Goal: Task Accomplishment & Management: Complete application form

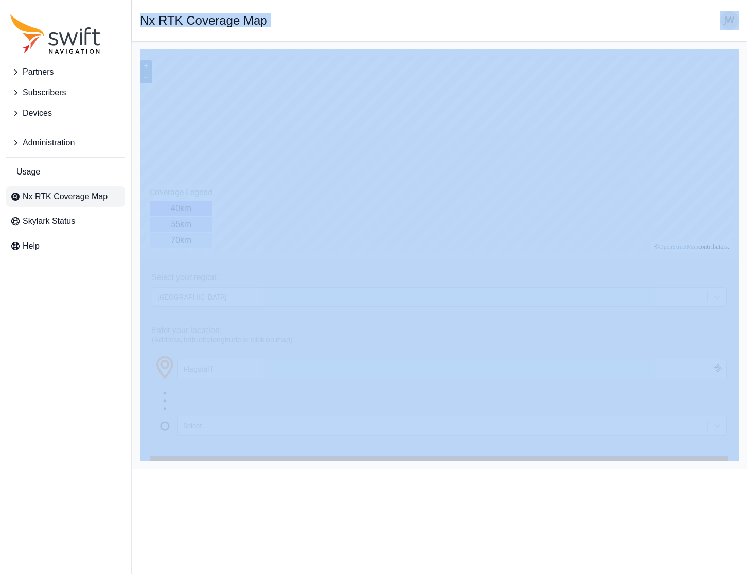
drag, startPoint x: 7, startPoint y: 572, endPoint x: -28, endPoint y: 588, distance: 38.2
click at [0, 469] on html "Partners Subscribers Devices Administration Usage Nx RTK Coverage Map Skylark S…" at bounding box center [373, 234] width 747 height 469
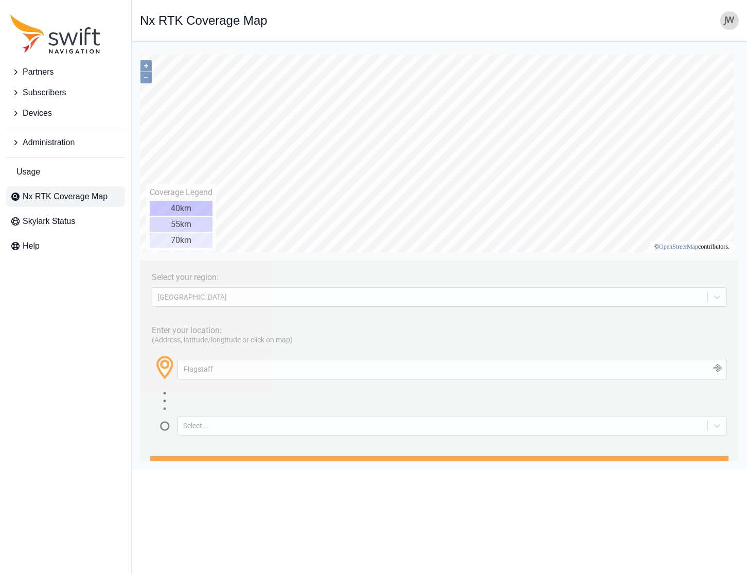
click at [17, 564] on div "Partners Subscribers Devices Administration Usage Nx RTK Coverage Map Skylark S…" at bounding box center [65, 287] width 131 height 574
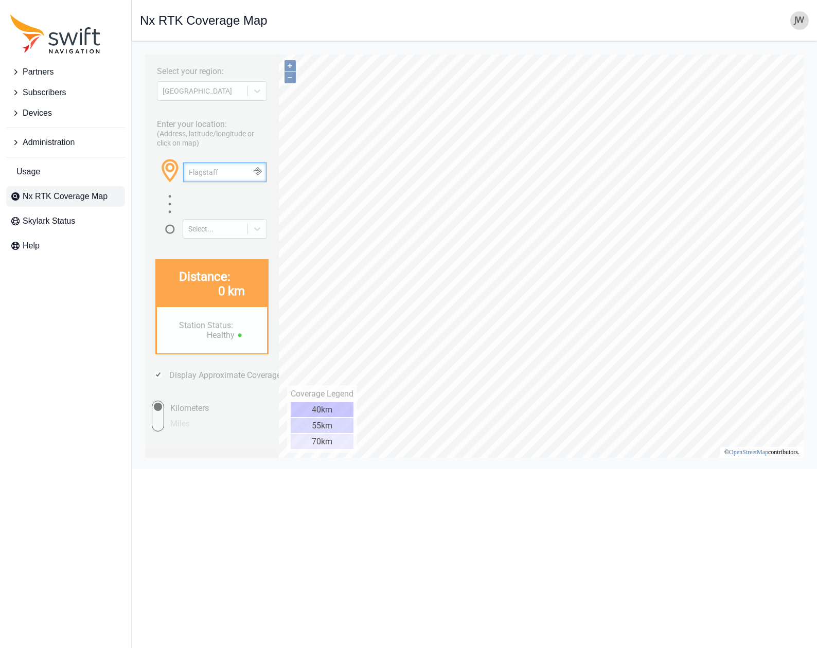
click at [210, 170] on input "Flagstaff" at bounding box center [224, 173] width 83 height 20
drag, startPoint x: 231, startPoint y: 172, endPoint x: 278, endPoint y: 224, distance: 70.0
click at [140, 49] on html "Select your region: NORTH AMERICA Enter your location: (Address, latitude/longi…" at bounding box center [474, 49] width 669 height 0
paste input "GUASAVE"
type input "GUASAVE"
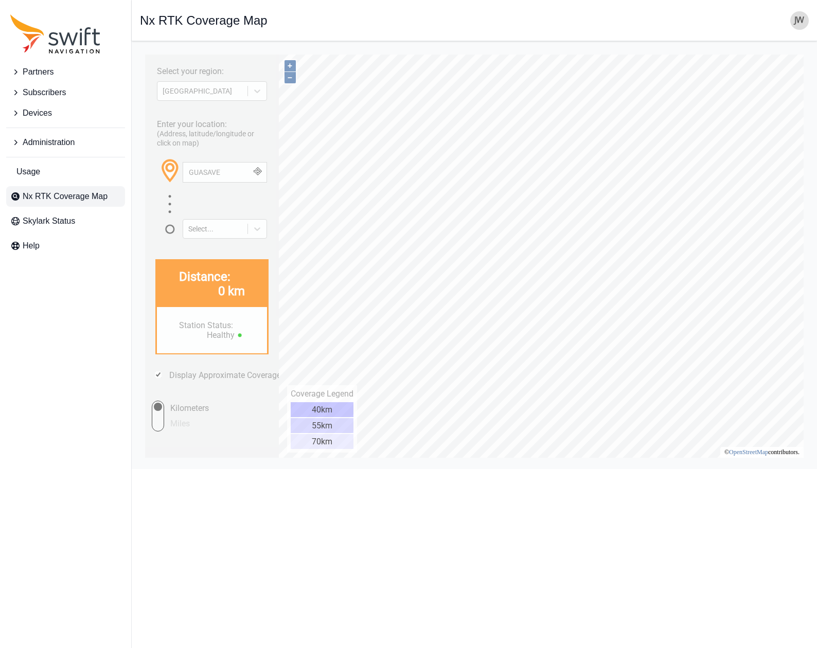
click at [260, 170] on button "button" at bounding box center [258, 173] width 17 height 20
click at [238, 207] on span "Guasave, Sinaloa, 81020, Mexico" at bounding box center [285, 208] width 201 height 8
click at [41, 70] on span "Partners" at bounding box center [38, 72] width 31 height 12
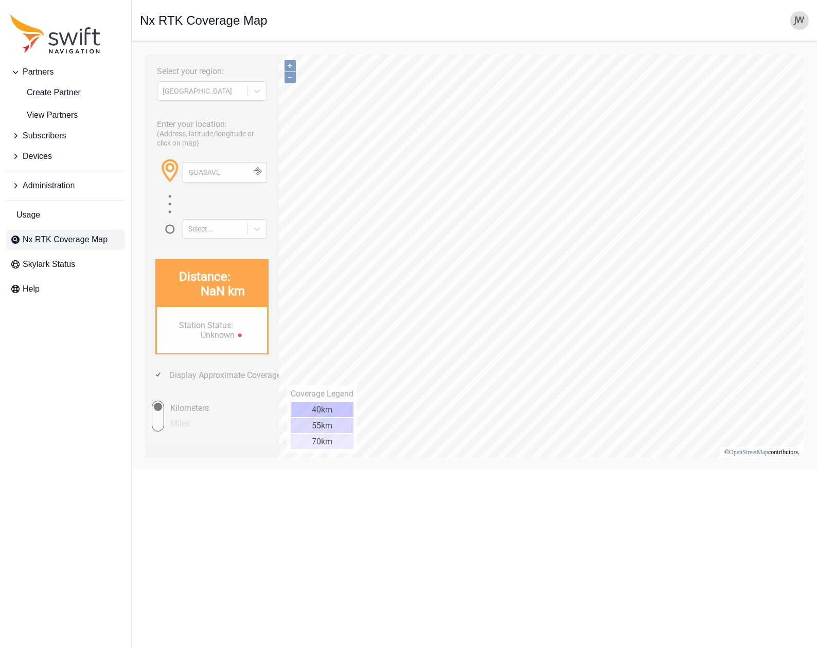
click at [42, 182] on span "Administration" at bounding box center [49, 186] width 52 height 12
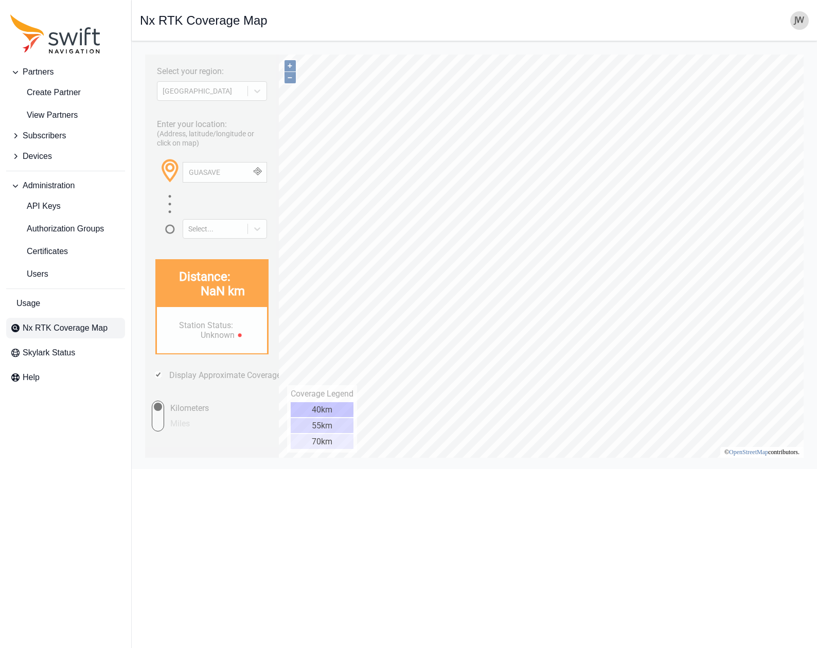
click at [40, 73] on span "Partners" at bounding box center [38, 72] width 31 height 12
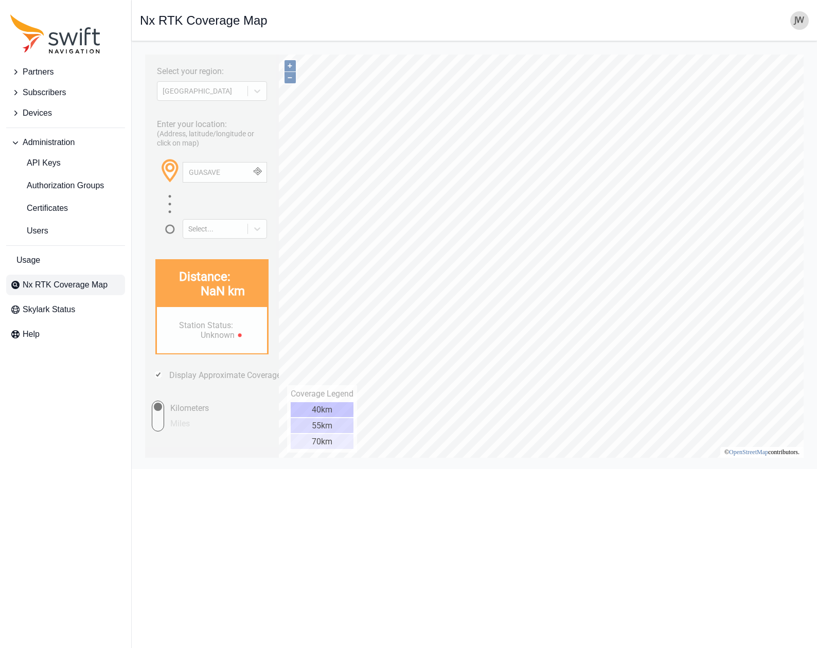
click at [40, 73] on span "Partners" at bounding box center [38, 72] width 31 height 12
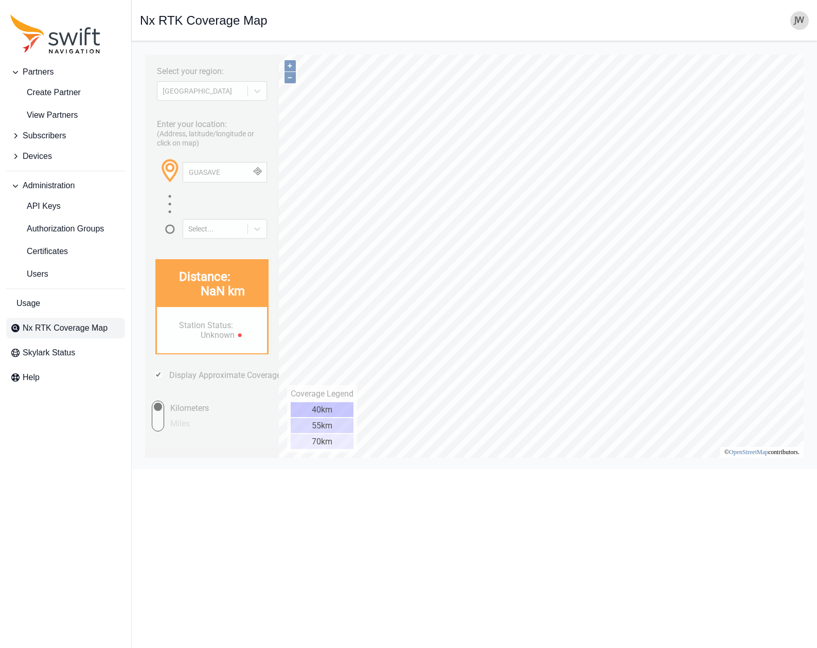
click at [39, 134] on span "Subscribers" at bounding box center [44, 136] width 43 height 12
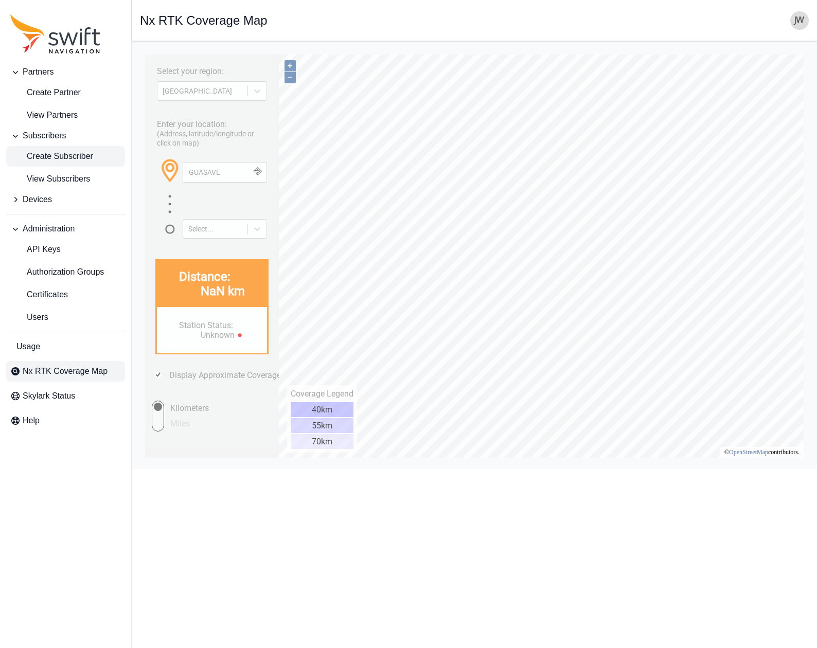
click at [46, 152] on span "Create Subscriber" at bounding box center [51, 156] width 83 height 12
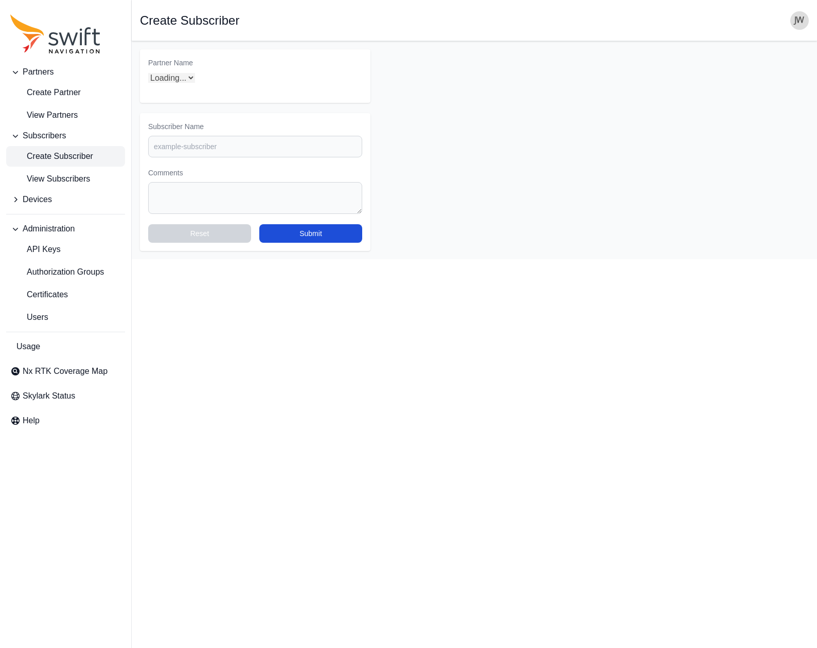
select select "Partner Name"
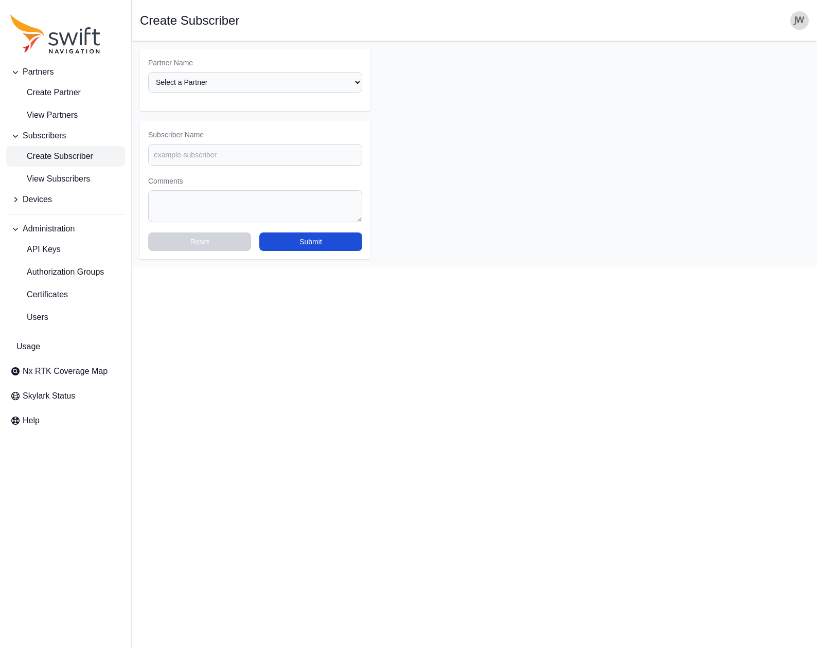
click at [52, 199] on button "Devices" at bounding box center [65, 199] width 119 height 21
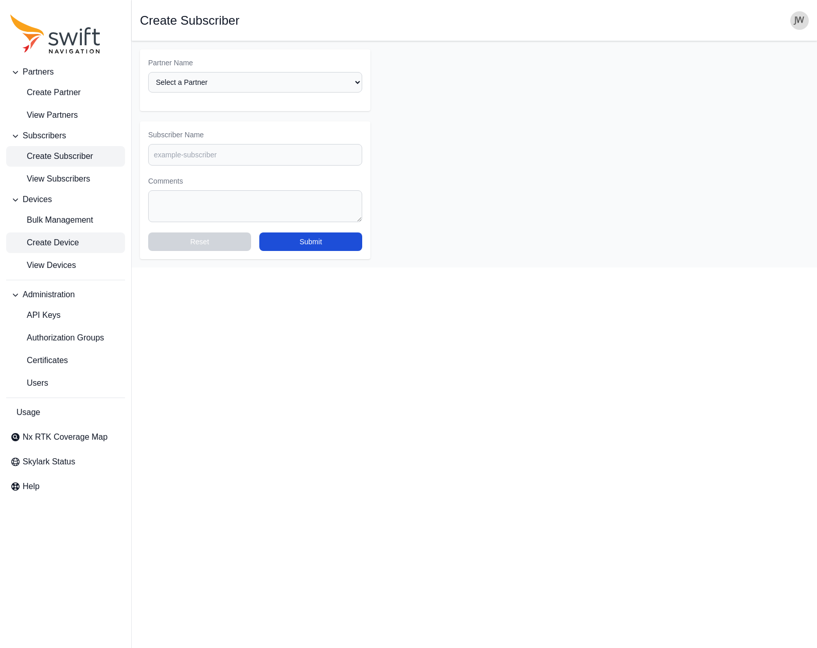
click at [68, 241] on span "Create Device" at bounding box center [44, 243] width 68 height 12
select select "ab3272ce-40d0-4c94-a524-96a758ab755c"
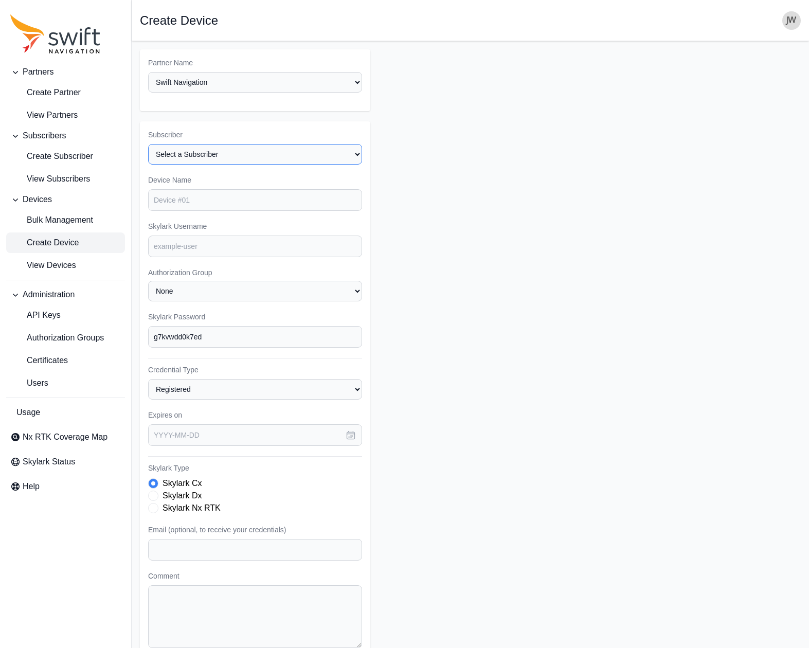
select select "8f022dce-3eb1-4943-ab46-3302f59893f0"
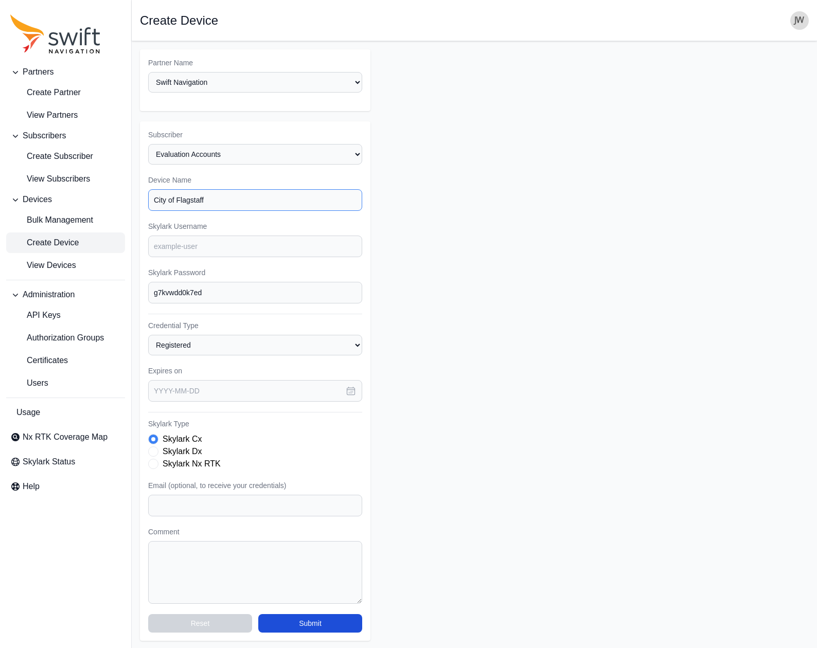
type input "City of Flagstaff"
click at [184, 236] on input "Skylark Username" at bounding box center [255, 247] width 214 height 22
paste input "flagstaffeval"
type input "flagstaffeval"
drag, startPoint x: 219, startPoint y: 278, endPoint x: 138, endPoint y: 275, distance: 80.3
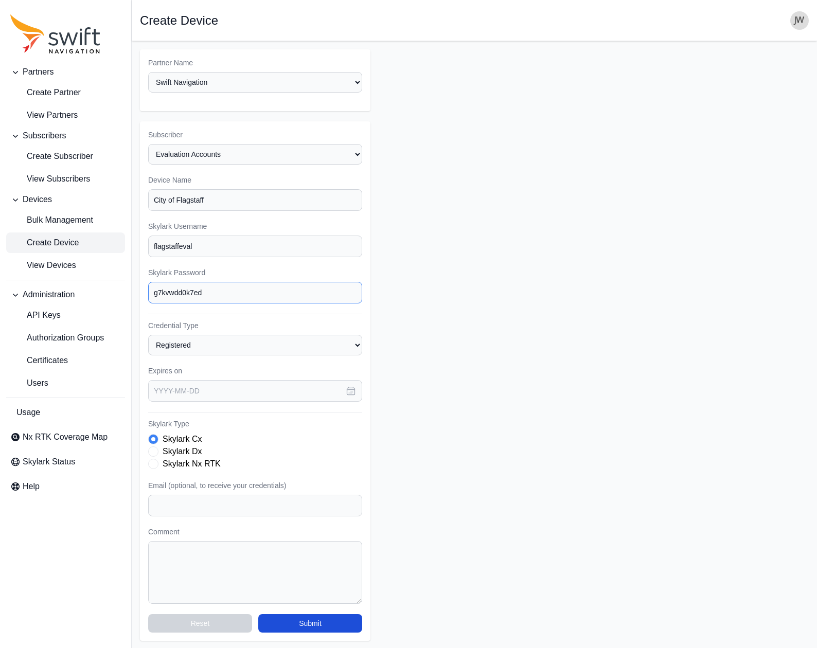
click at [138, 275] on main "Open sidebar Create Device Partner Name Select a Partner AlpsAlpine Asensing Ba…" at bounding box center [474, 345] width 685 height 608
click at [151, 459] on span "Skylark Type" at bounding box center [153, 464] width 10 height 10
paste input "paul.rosevear@flagstaffaz.gov"
type input "paul.rosevear@flagstaffaz.gov"
click at [350, 387] on icon "button" at bounding box center [351, 391] width 8 height 8
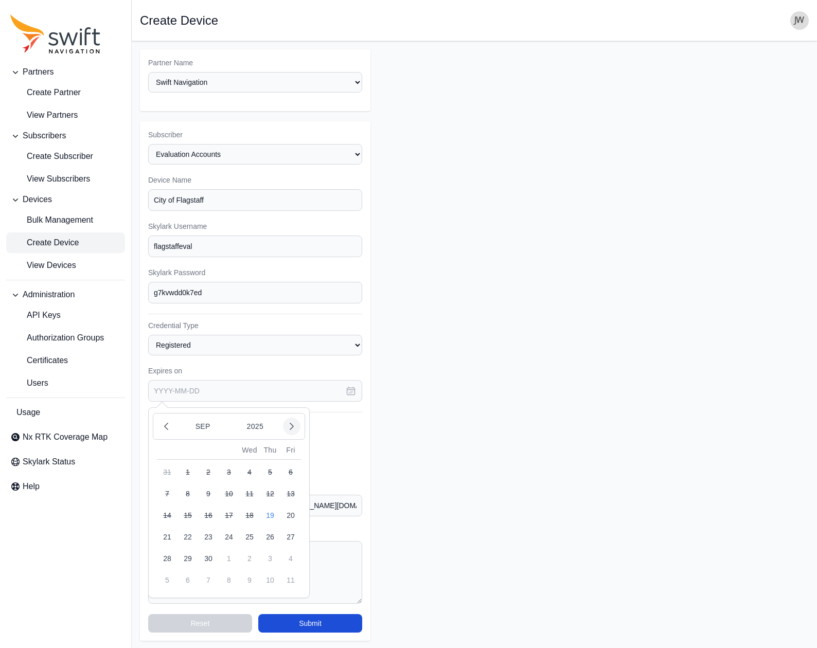
click at [291, 421] on icon "button" at bounding box center [292, 426] width 10 height 10
click at [171, 527] on button "19" at bounding box center [167, 537] width 21 height 21
type input "2025-10-19"
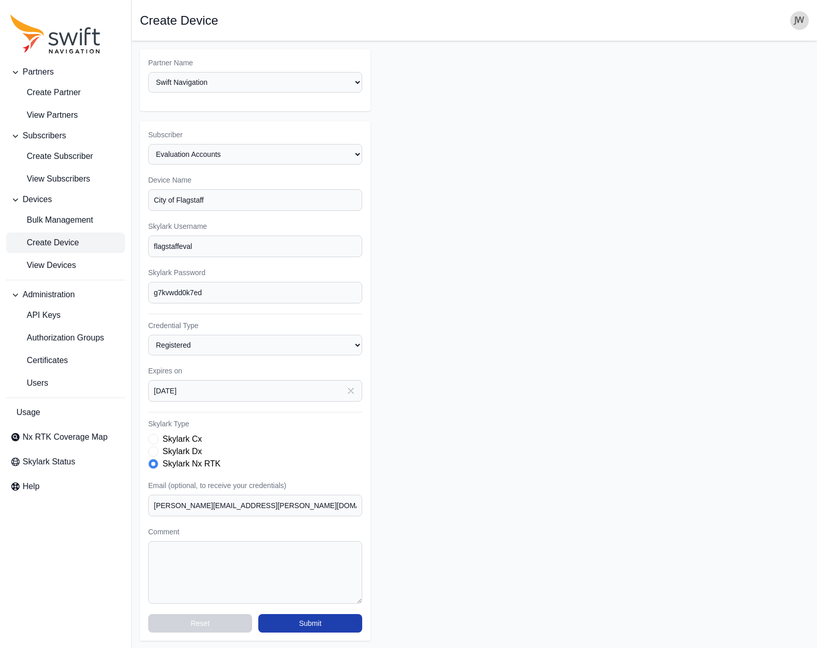
click at [304, 573] on button "Submit" at bounding box center [310, 623] width 104 height 19
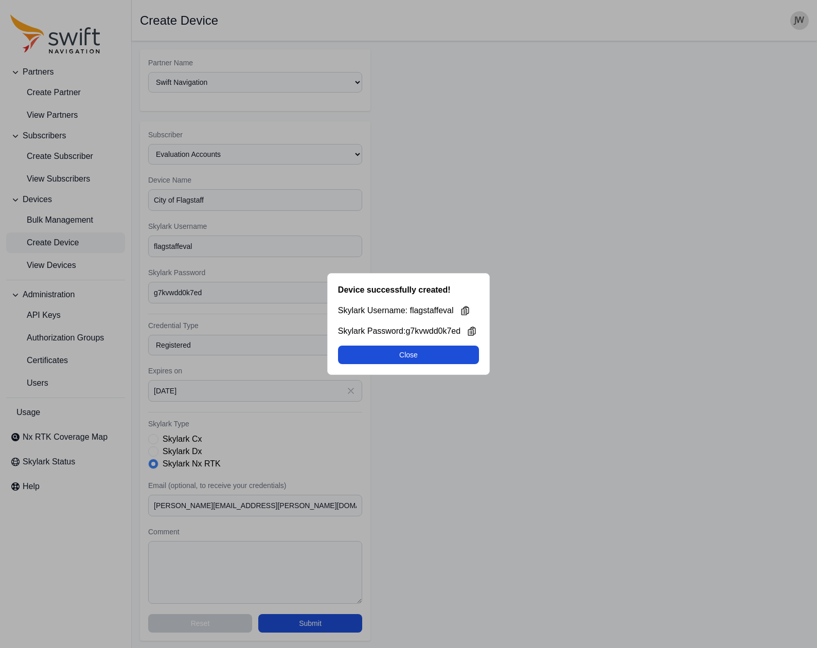
click at [402, 372] on div "Device successfully created! Skylark Username: flagstaffeval Skylark Password: …" at bounding box center [408, 324] width 163 height 102
click at [397, 359] on button "Close" at bounding box center [408, 355] width 141 height 19
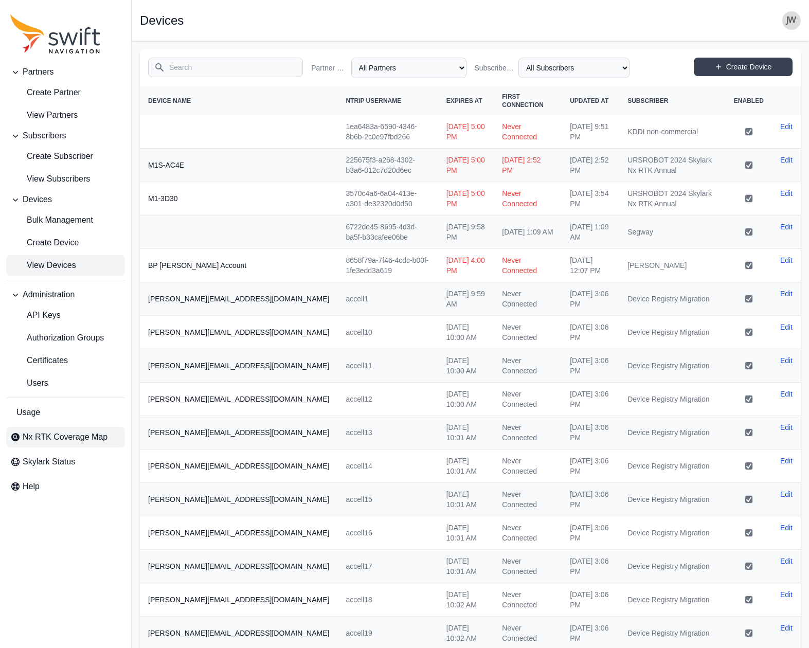
click at [46, 432] on span "Nx RTK Coverage Map" at bounding box center [65, 437] width 85 height 12
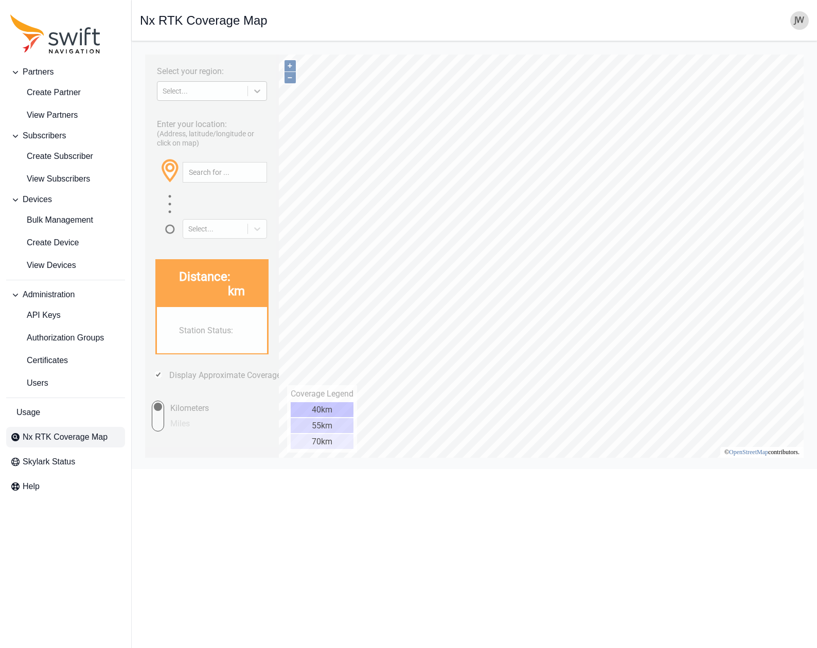
click at [255, 91] on icon at bounding box center [257, 92] width 6 height 4
click at [219, 128] on div "NORTH AMERICA" at bounding box center [212, 131] width 110 height 16
click at [217, 176] on input "text" at bounding box center [224, 173] width 83 height 20
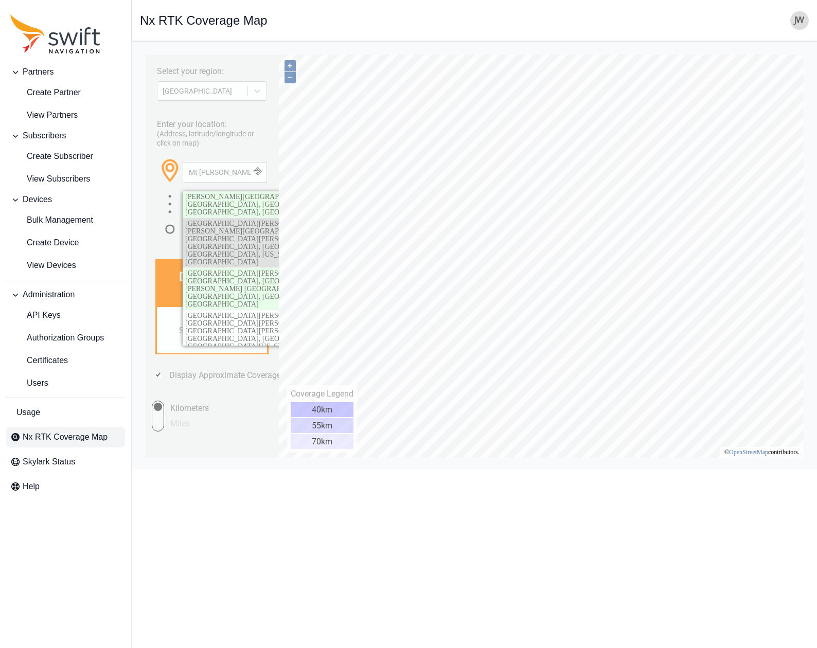
click at [229, 220] on span "MOUNT ELDEN FOOTHILLS, Winifred Ranch Trail, Mount Elden Foohills Mobile Haven,…" at bounding box center [271, 243] width 173 height 46
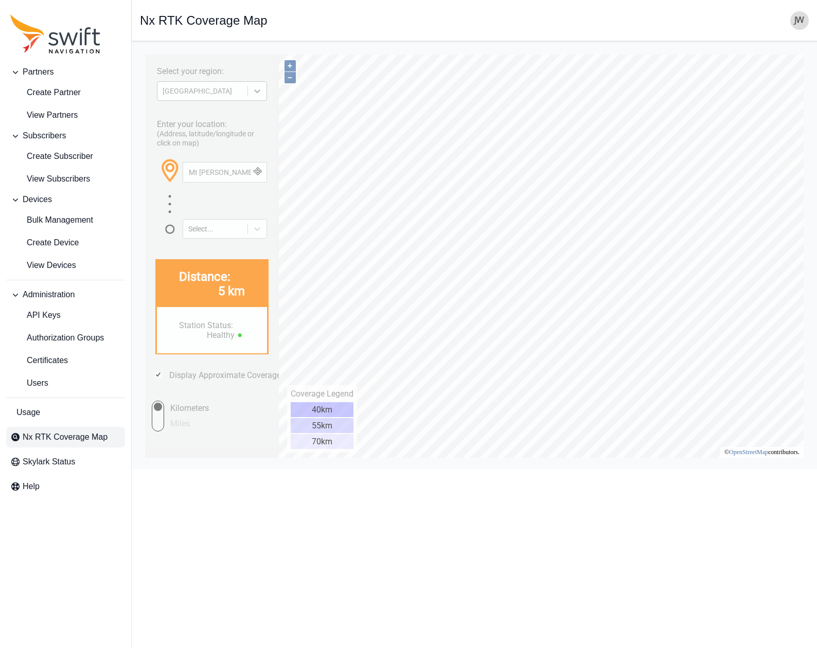
click at [254, 91] on icon at bounding box center [257, 91] width 10 height 10
click at [202, 121] on div "EUROPE" at bounding box center [212, 115] width 110 height 16
click at [204, 117] on div "Enter your location: (Address, latitude/longitude or click on map) Mt Elden Sel…" at bounding box center [211, 176] width 123 height 126
drag, startPoint x: 232, startPoint y: 173, endPoint x: 277, endPoint y: 223, distance: 67.0
click at [145, 173] on div "Select your region: EUROPE Enter your location: (Address, latitude/longitude or…" at bounding box center [212, 256] width 134 height 403
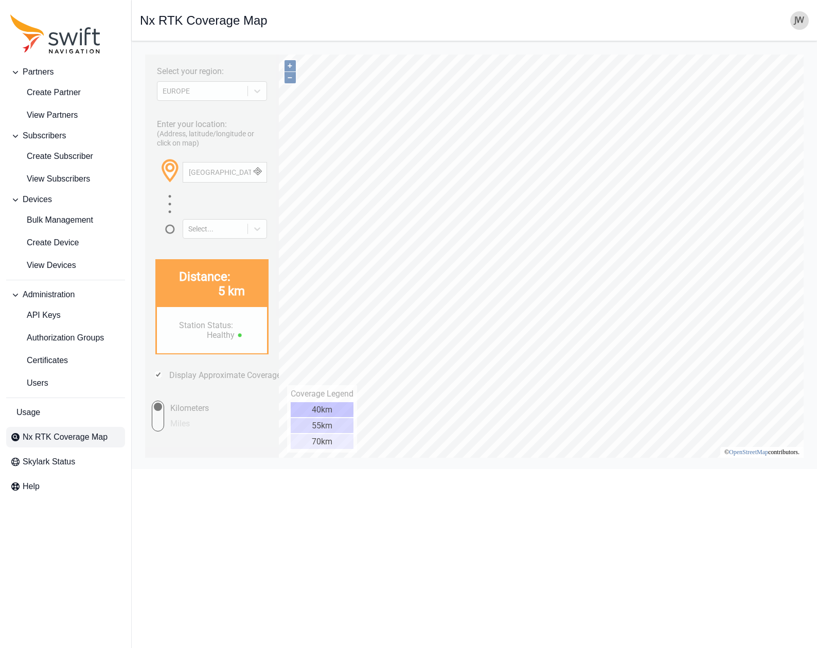
click at [256, 174] on button "button" at bounding box center [258, 173] width 17 height 20
drag, startPoint x: 219, startPoint y: 173, endPoint x: 89, endPoint y: 170, distance: 130.7
click at [140, 49] on html "Select your region: EUROPE Enter your location: (Address, latitude/longitude or…" at bounding box center [474, 49] width 669 height 0
click at [259, 174] on button "button" at bounding box center [258, 173] width 17 height 20
type input "Denmark"
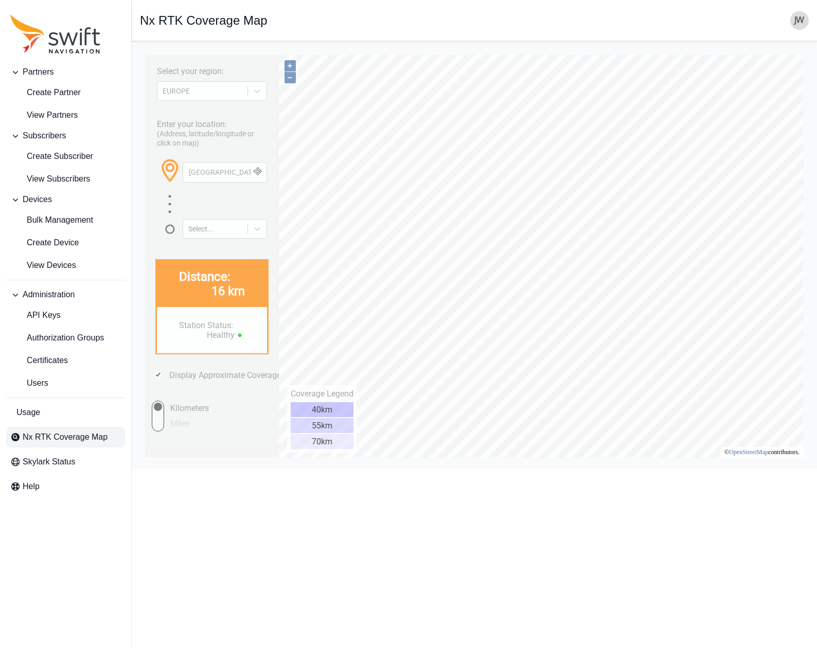
click at [262, 174] on button "button" at bounding box center [258, 173] width 17 height 20
